Goal: Check status: Check status

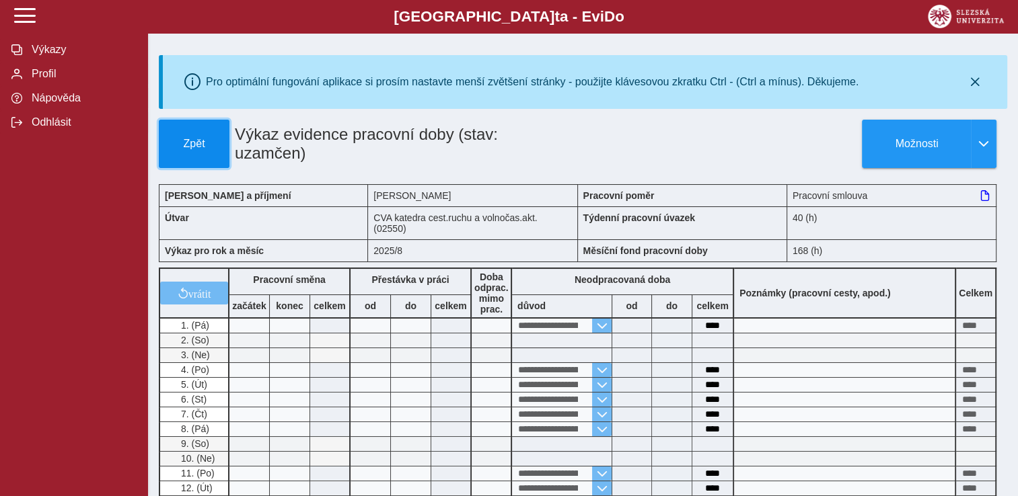
click at [191, 153] on button "Zpět" at bounding box center [194, 144] width 71 height 48
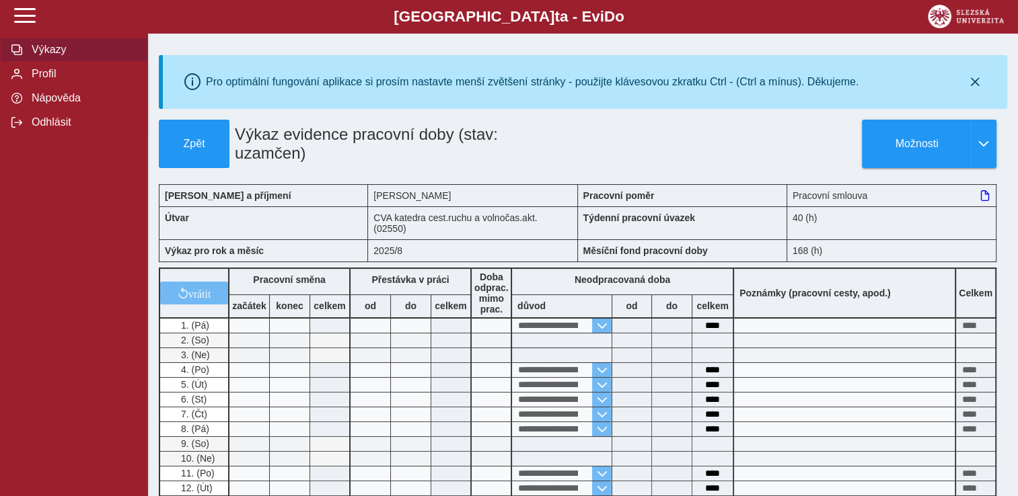
click at [50, 56] on span "Výkazy" at bounding box center [82, 50] width 109 height 12
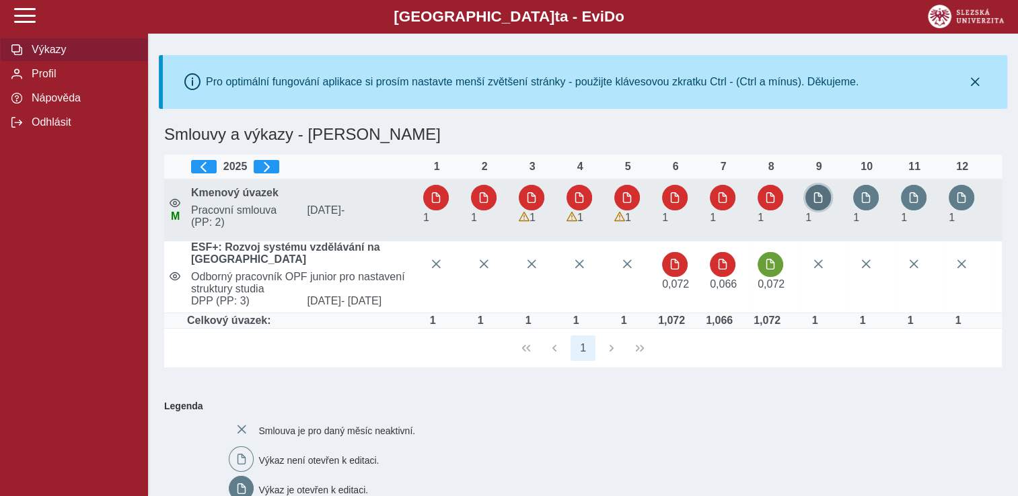
click at [813, 190] on button "button" at bounding box center [818, 198] width 26 height 26
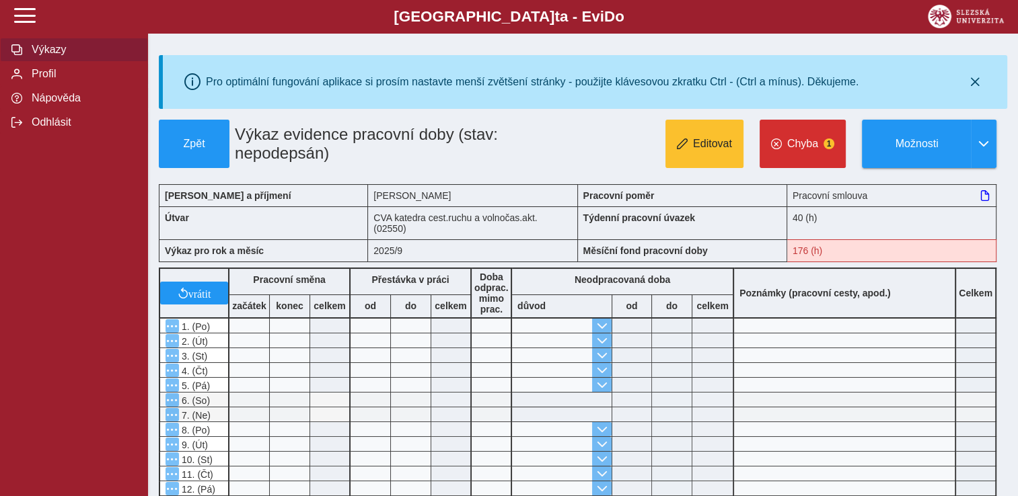
click at [60, 56] on span "Výkazy" at bounding box center [82, 50] width 109 height 12
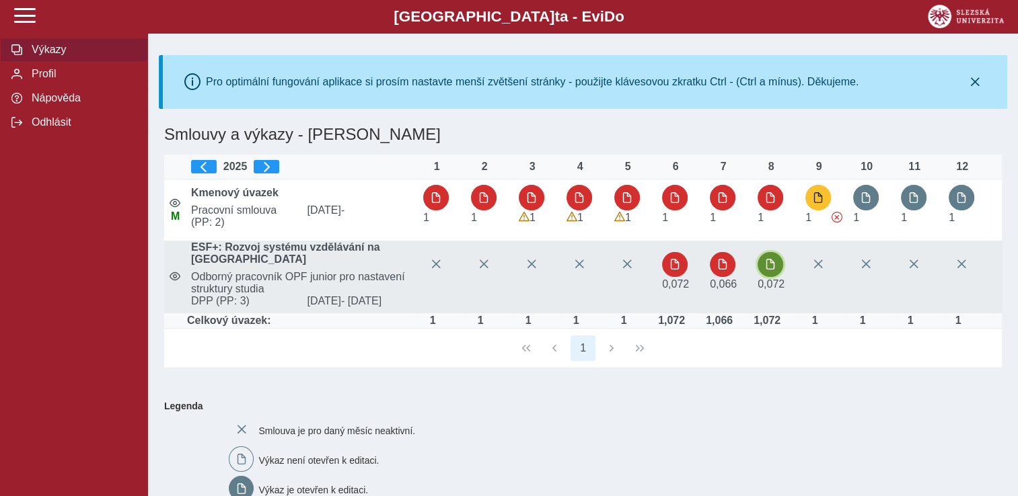
click at [767, 270] on span "button" at bounding box center [770, 264] width 11 height 11
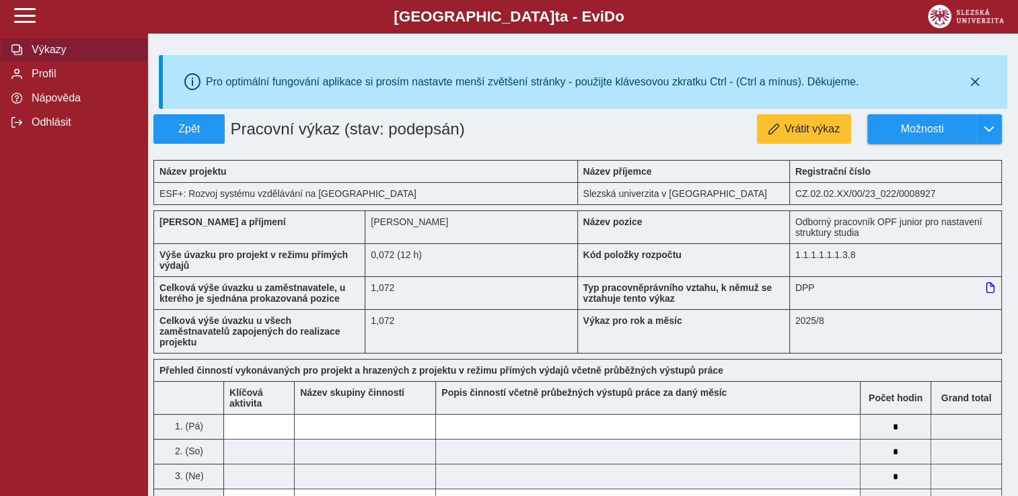
click at [42, 56] on span "Výkazy" at bounding box center [82, 50] width 109 height 12
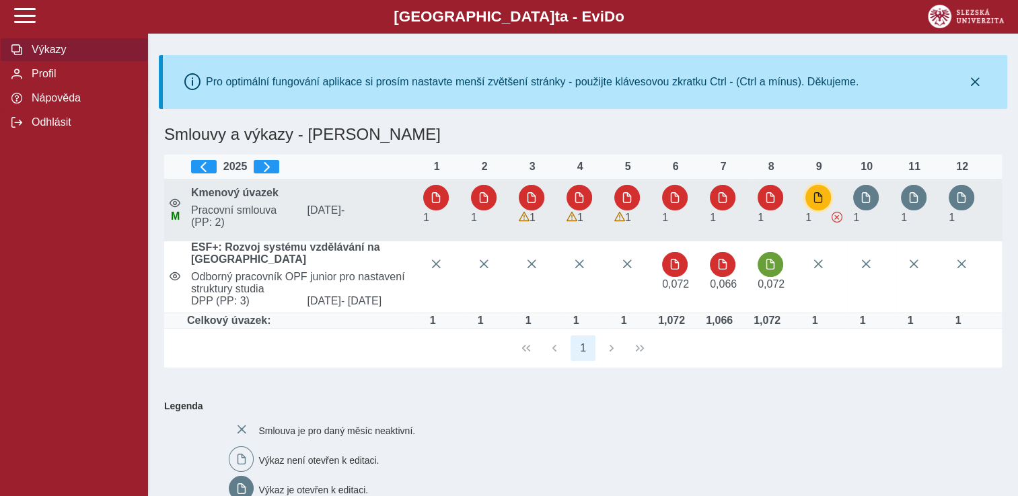
click at [821, 196] on span "button" at bounding box center [818, 197] width 11 height 11
